Goal: Task Accomplishment & Management: Use online tool/utility

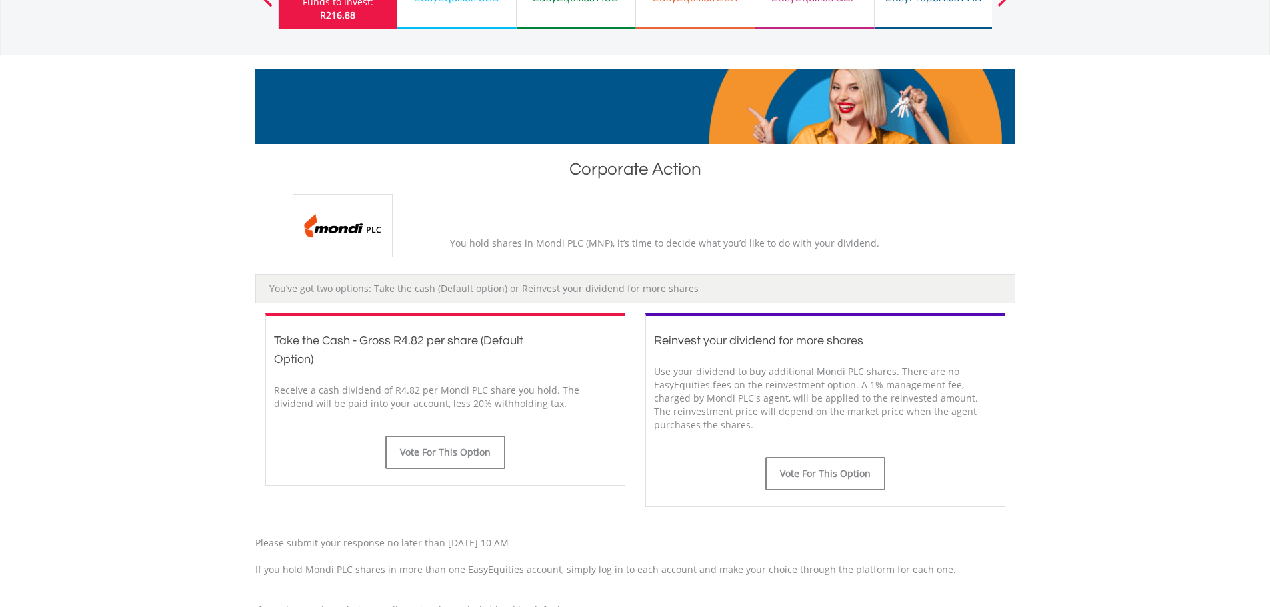
scroll to position [200, 0]
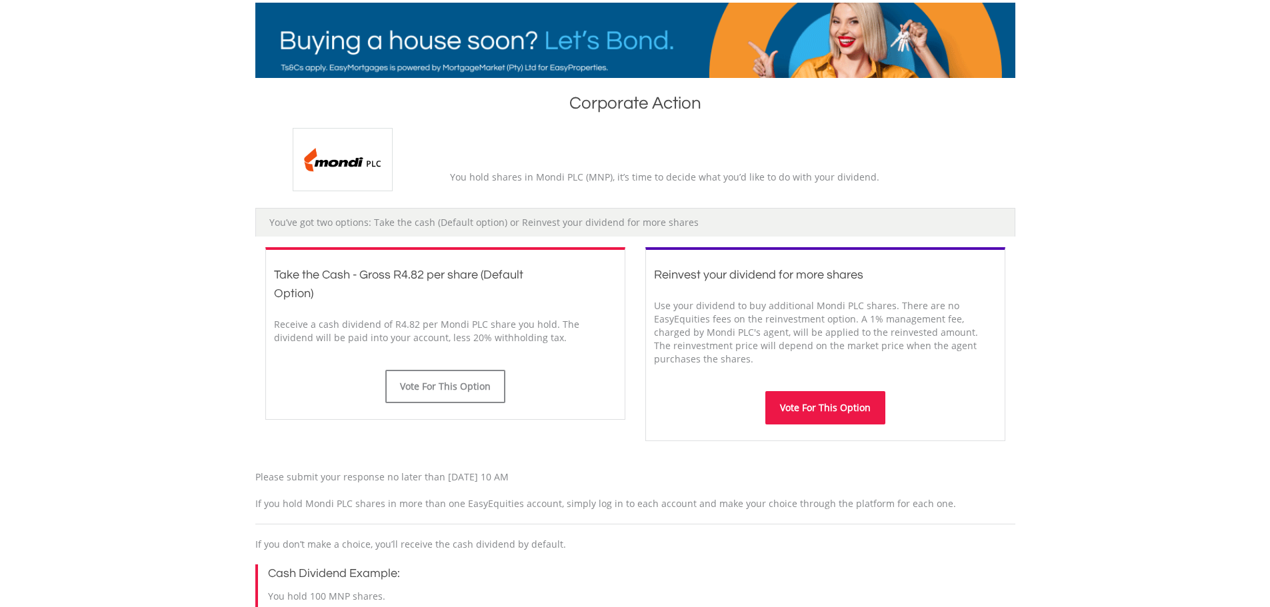
click at [825, 410] on button "Vote For This Option" at bounding box center [825, 407] width 120 height 33
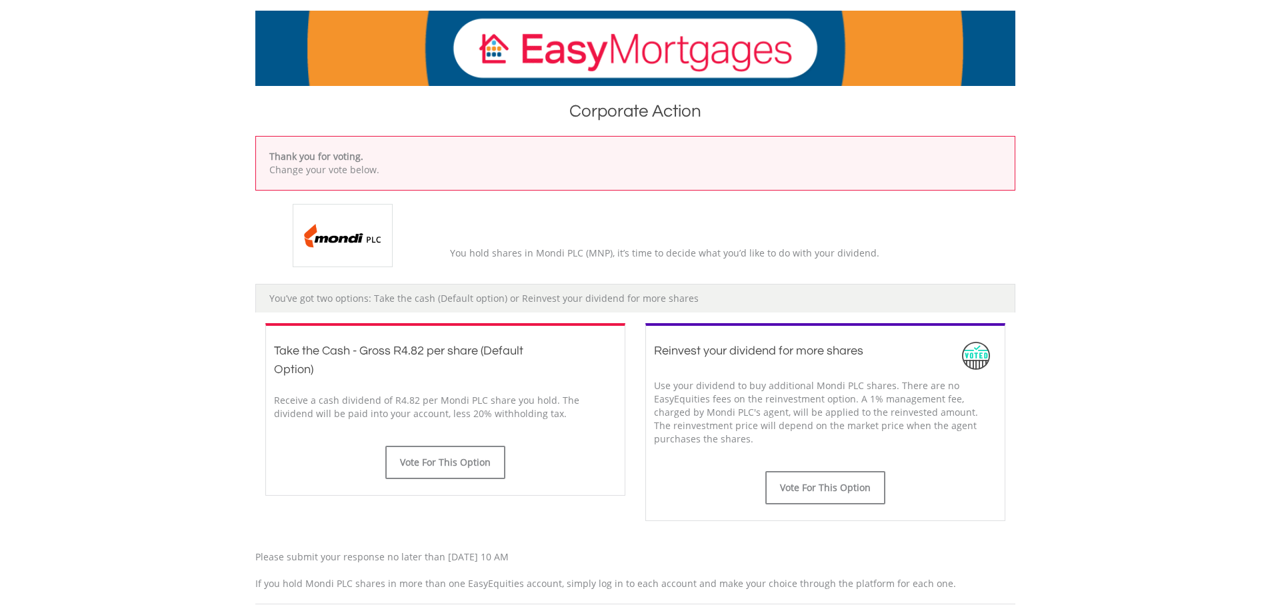
scroll to position [200, 0]
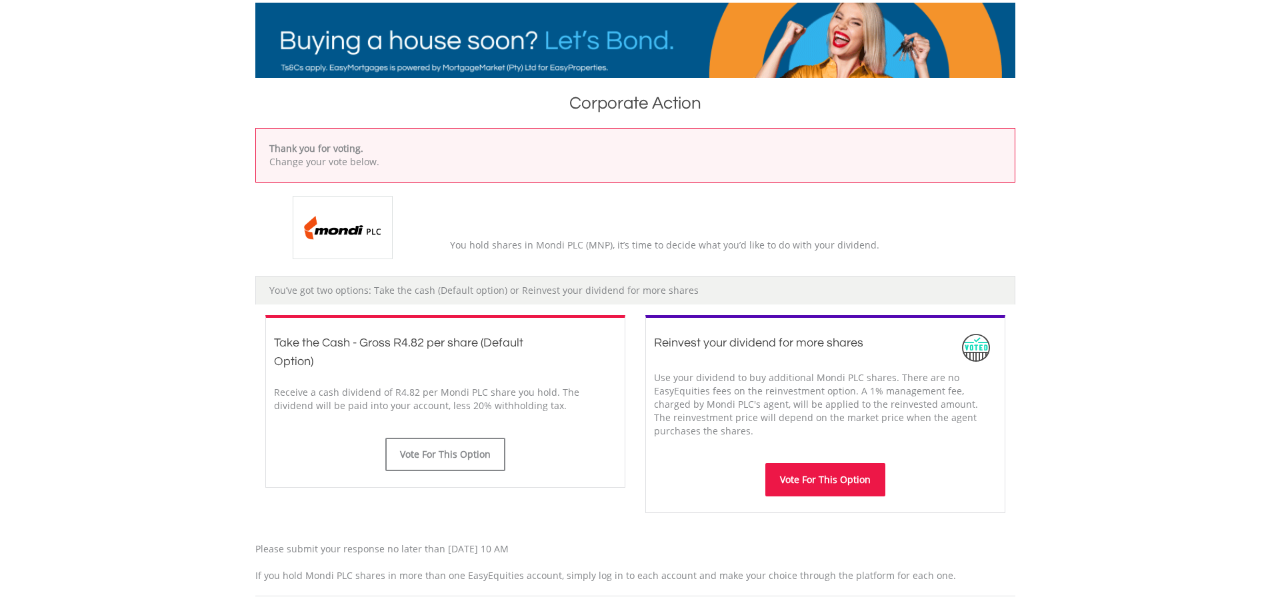
click at [831, 479] on button "Vote For This Option" at bounding box center [825, 479] width 120 height 33
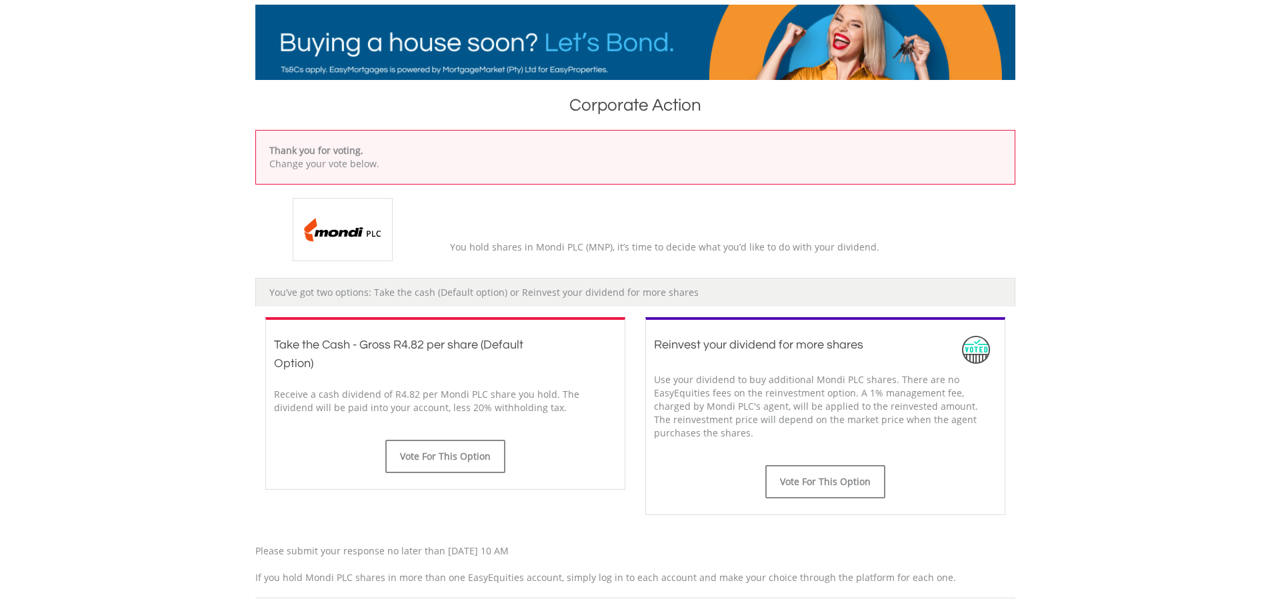
scroll to position [200, 0]
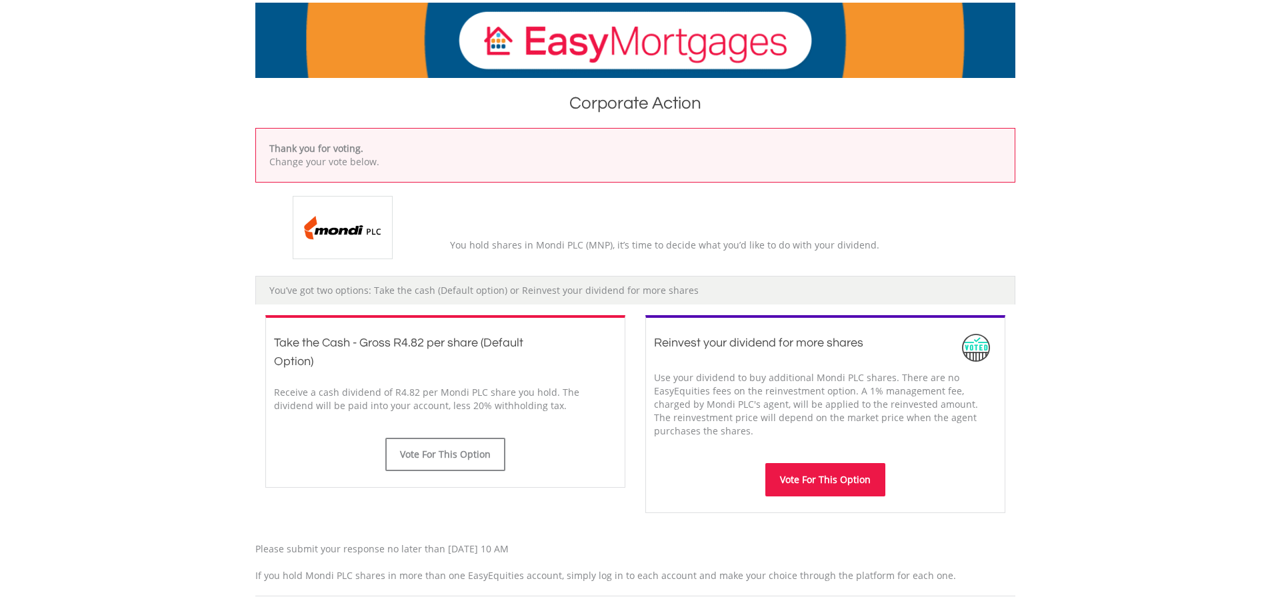
click at [816, 479] on button "Vote For This Option" at bounding box center [825, 479] width 120 height 33
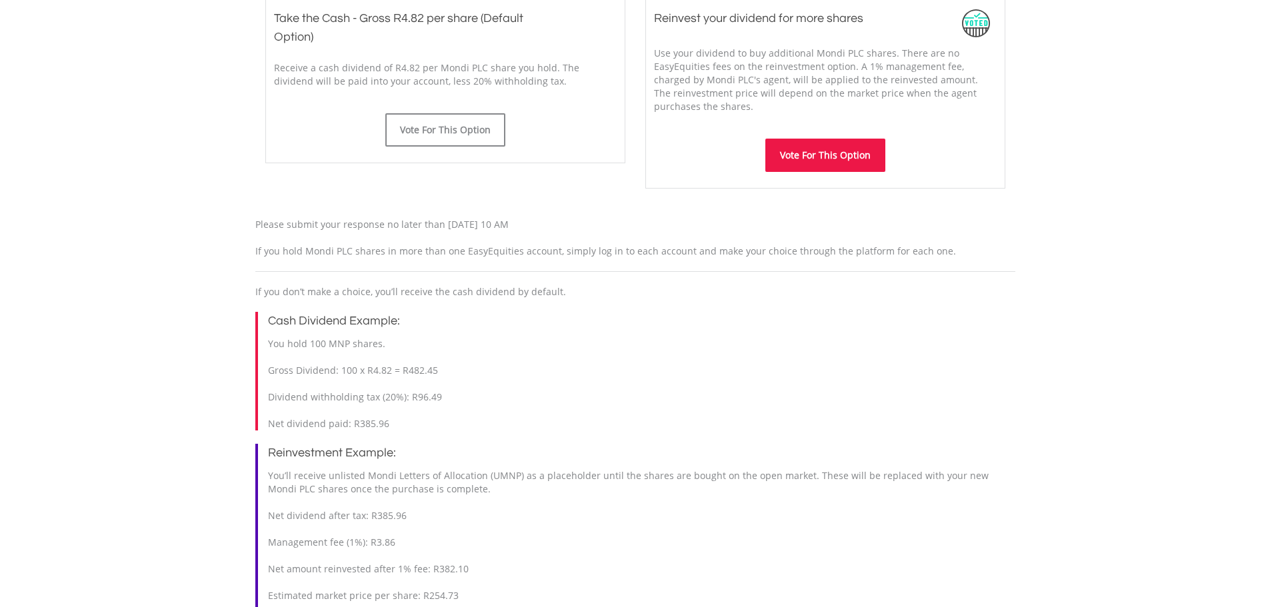
scroll to position [533, 0]
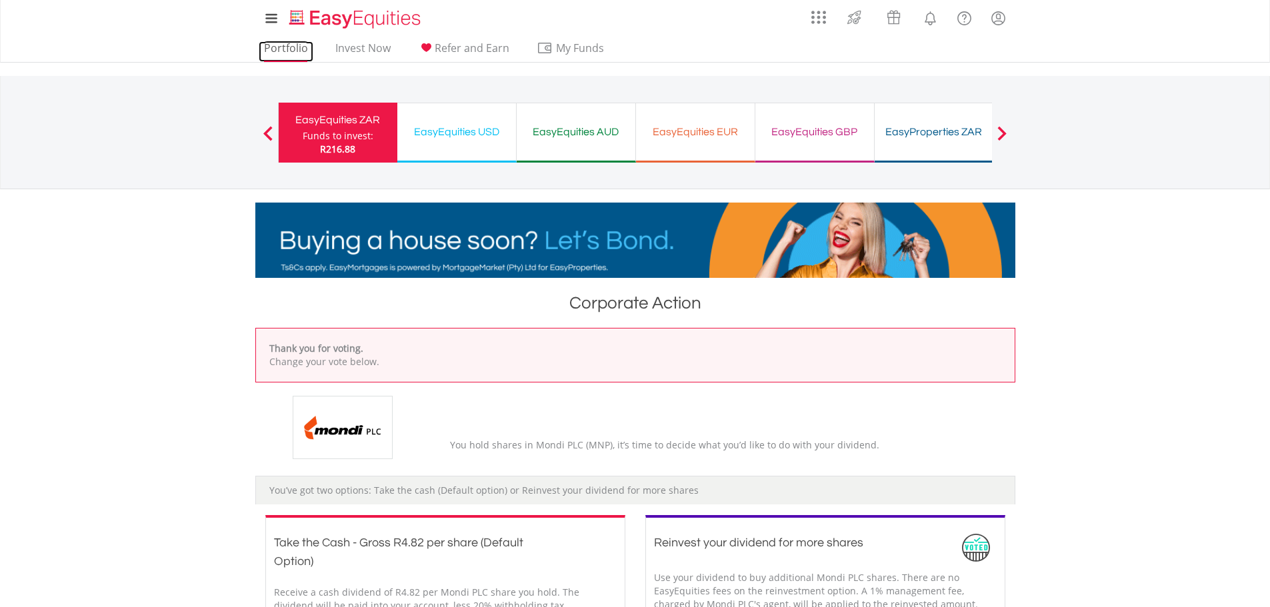
click at [274, 47] on link "Portfolio" at bounding box center [286, 51] width 55 height 21
